Goal: Task Accomplishment & Management: Manage account settings

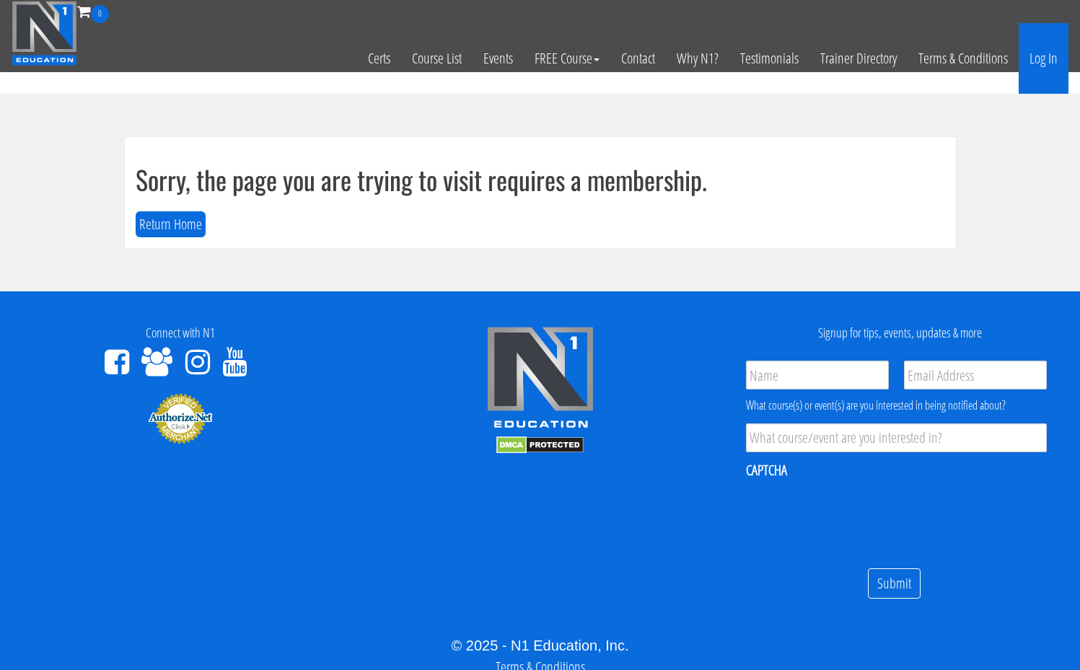
click at [1053, 66] on link "Log In" at bounding box center [1044, 58] width 50 height 71
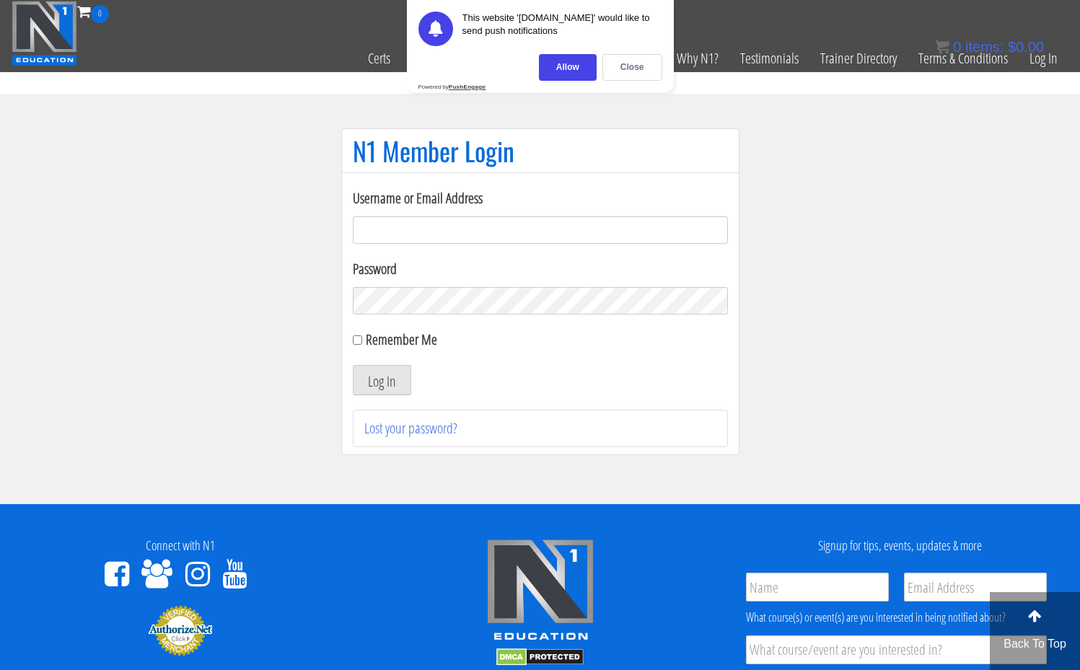
click at [566, 216] on input "Username or Email Address" at bounding box center [540, 229] width 375 height 27
click at [536, 226] on input "Username or Email Address" at bounding box center [540, 229] width 375 height 27
click at [625, 66] on div "Close" at bounding box center [632, 67] width 60 height 27
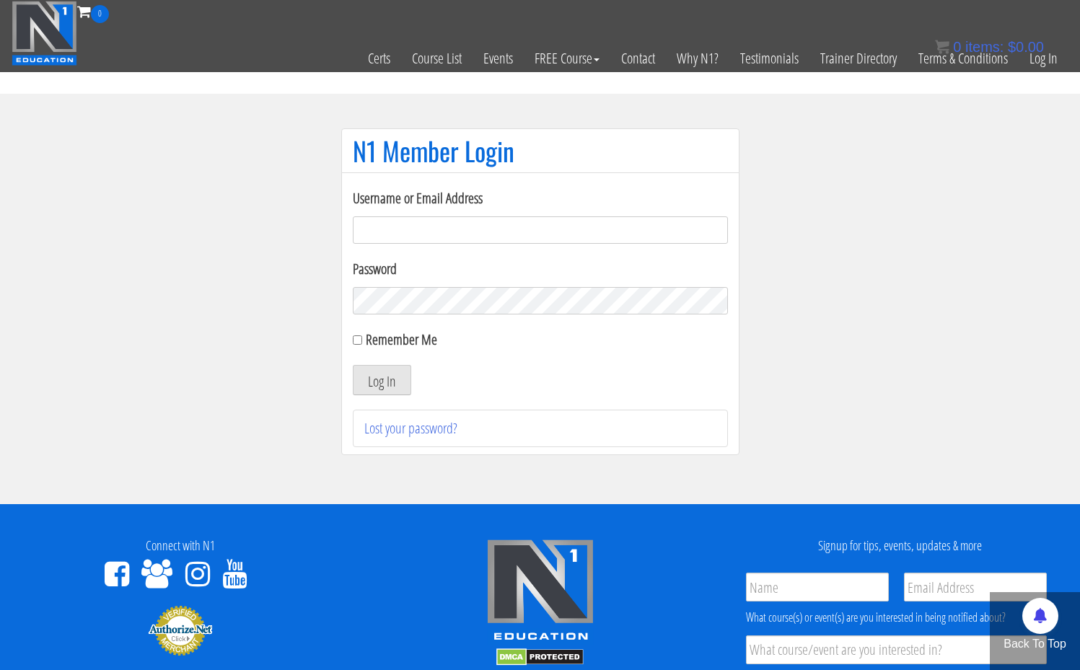
click at [498, 221] on input "Username or Email Address" at bounding box center [540, 229] width 375 height 27
type input "chakibaissati1"
click at [381, 380] on button "Log In" at bounding box center [382, 380] width 58 height 30
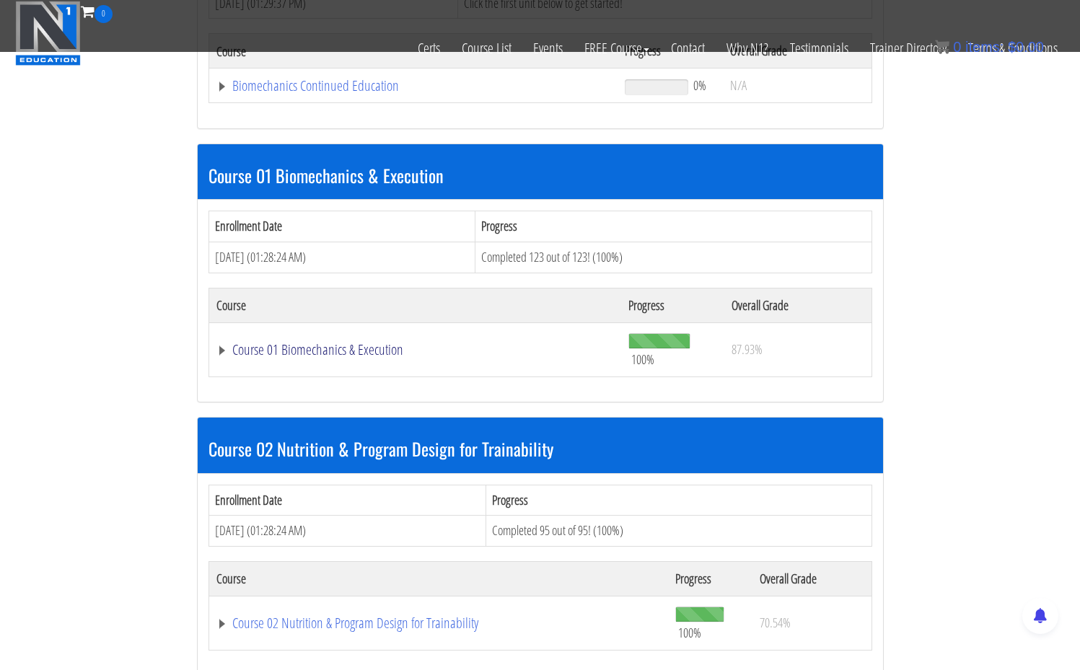
scroll to position [327, 0]
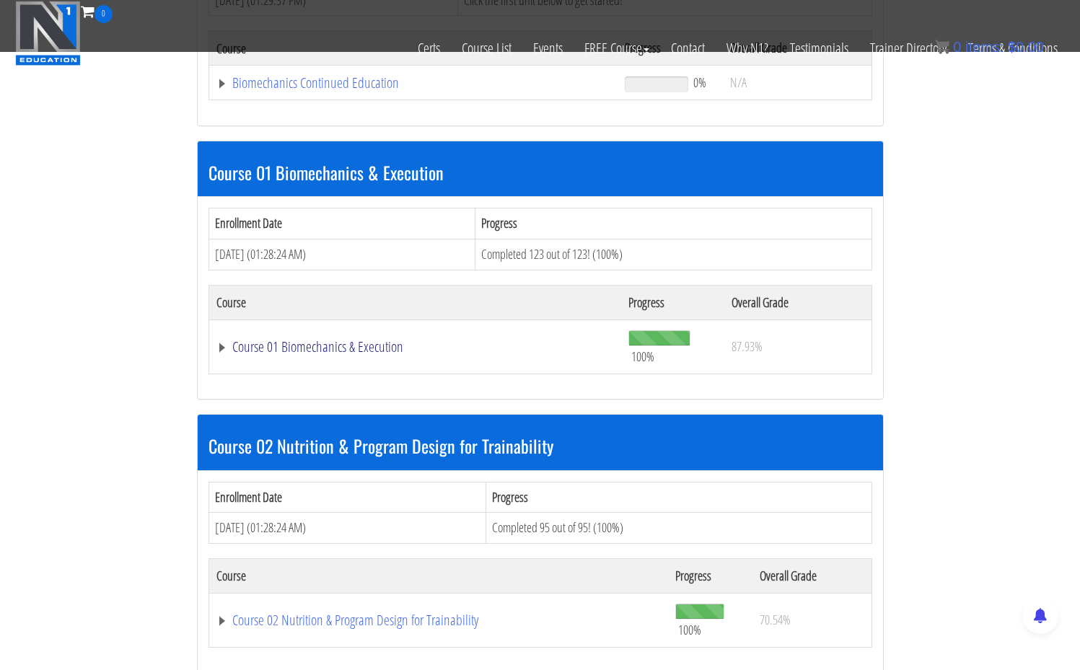
click at [333, 90] on link "Course 01 Biomechanics & Execution" at bounding box center [413, 83] width 395 height 14
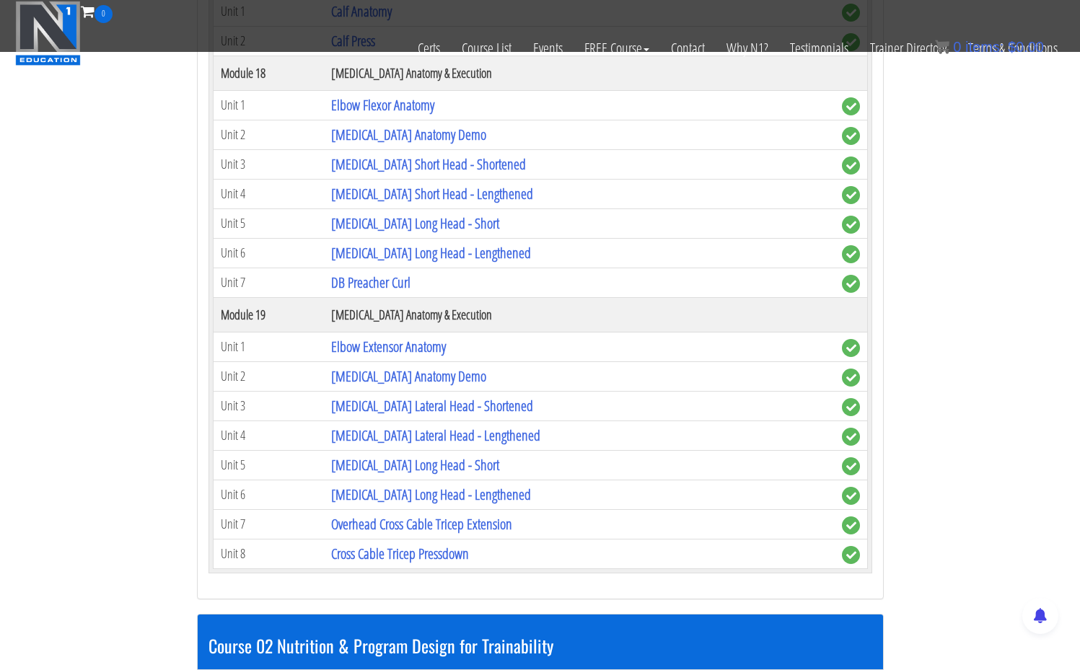
scroll to position [4435, 0]
